Goal: Task Accomplishment & Management: Manage account settings

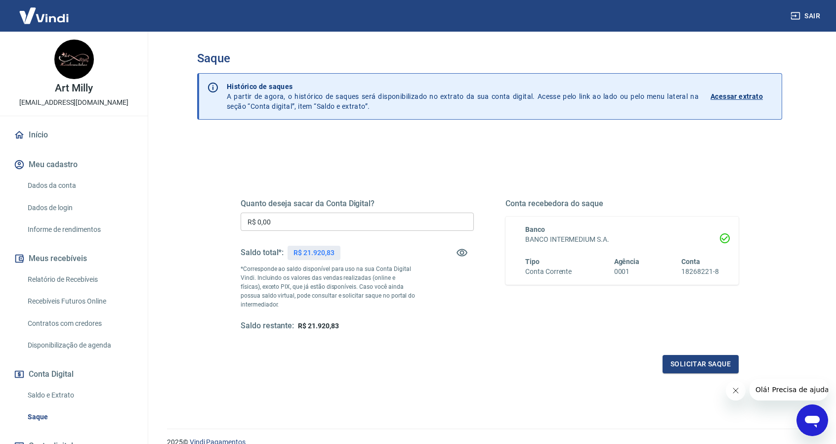
click at [353, 217] on input "R$ 0,00" at bounding box center [357, 221] width 233 height 18
type input "R$ 21.920,83"
click at [694, 359] on button "Solicitar saque" at bounding box center [701, 364] width 76 height 18
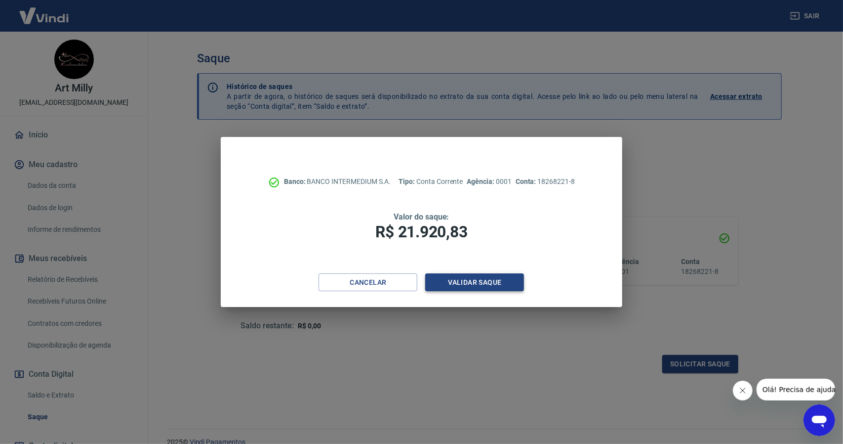
click at [476, 286] on button "Validar saque" at bounding box center [474, 282] width 99 height 18
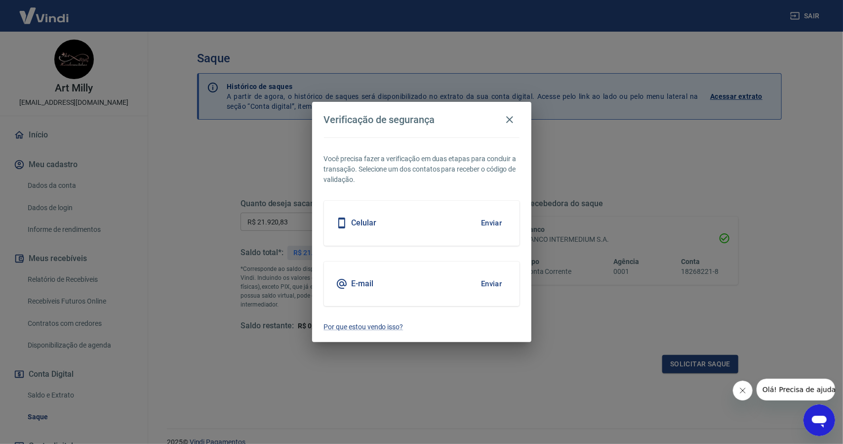
click at [491, 224] on button "Enviar" at bounding box center [492, 222] width 32 height 21
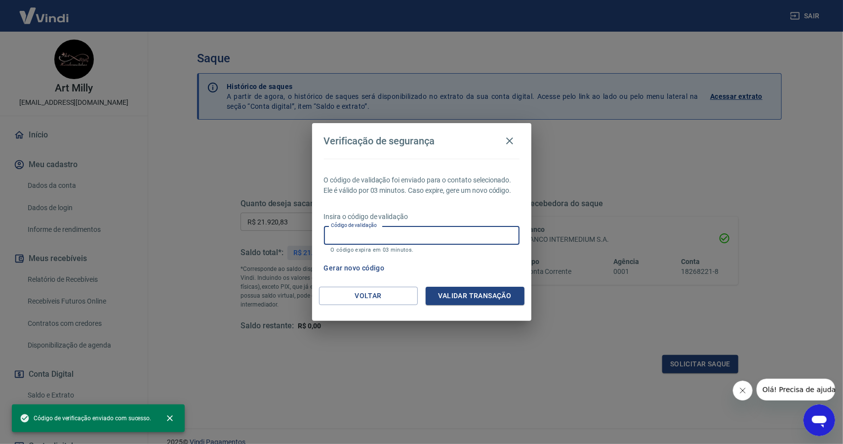
click at [458, 235] on input "Código de validação" at bounding box center [422, 235] width 196 height 18
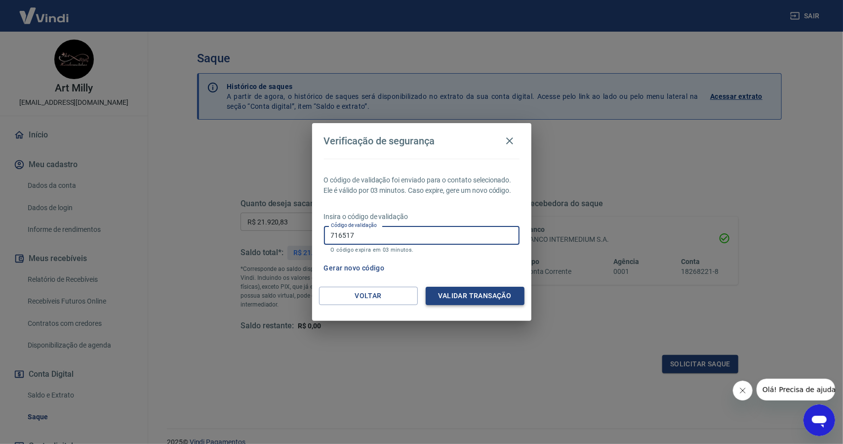
type input "716517"
click at [491, 289] on button "Validar transação" at bounding box center [475, 296] width 99 height 18
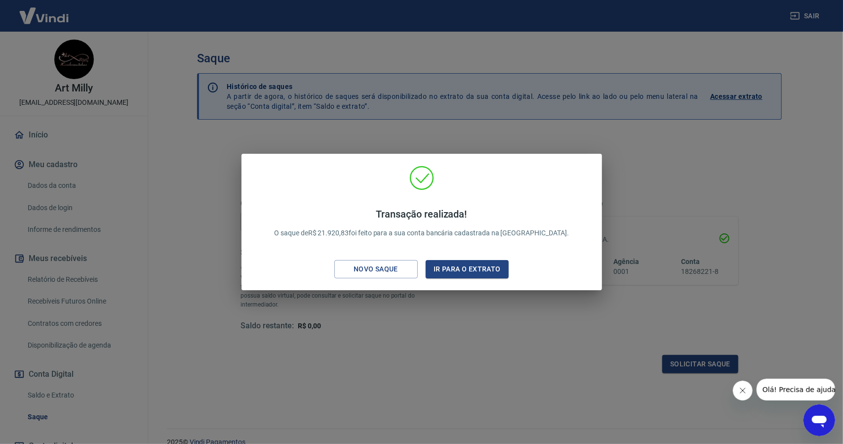
click at [599, 155] on div "Transação realizada! O saque de R$ 21.920,83 foi feito para a sua conta bancári…" at bounding box center [422, 222] width 361 height 136
click at [628, 137] on div "Transação realizada! O saque de R$ 21.920,83 foi feito para a sua conta bancári…" at bounding box center [421, 222] width 843 height 444
